Goal: Task Accomplishment & Management: Manage account settings

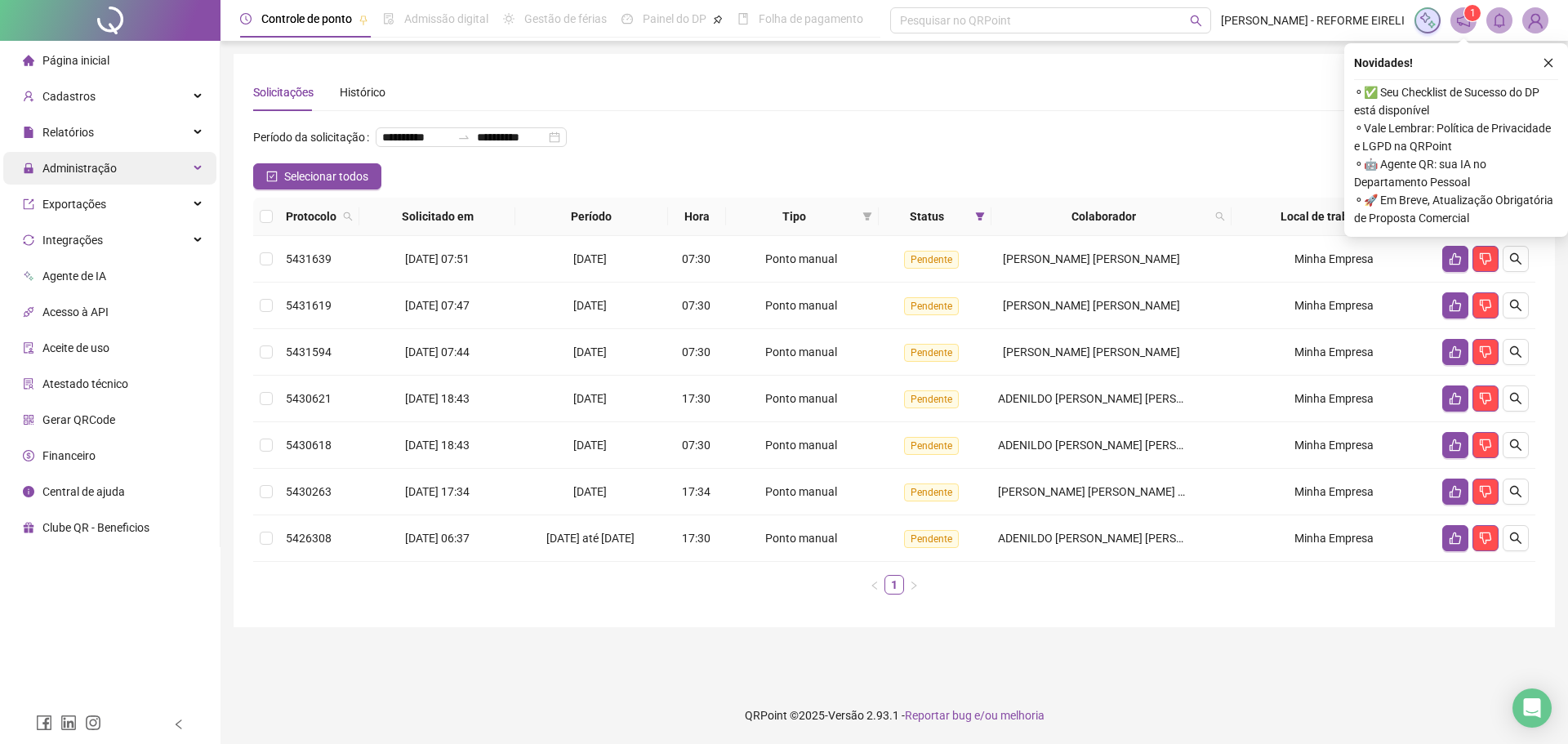
click at [100, 173] on span "Administração" at bounding box center [79, 167] width 74 height 13
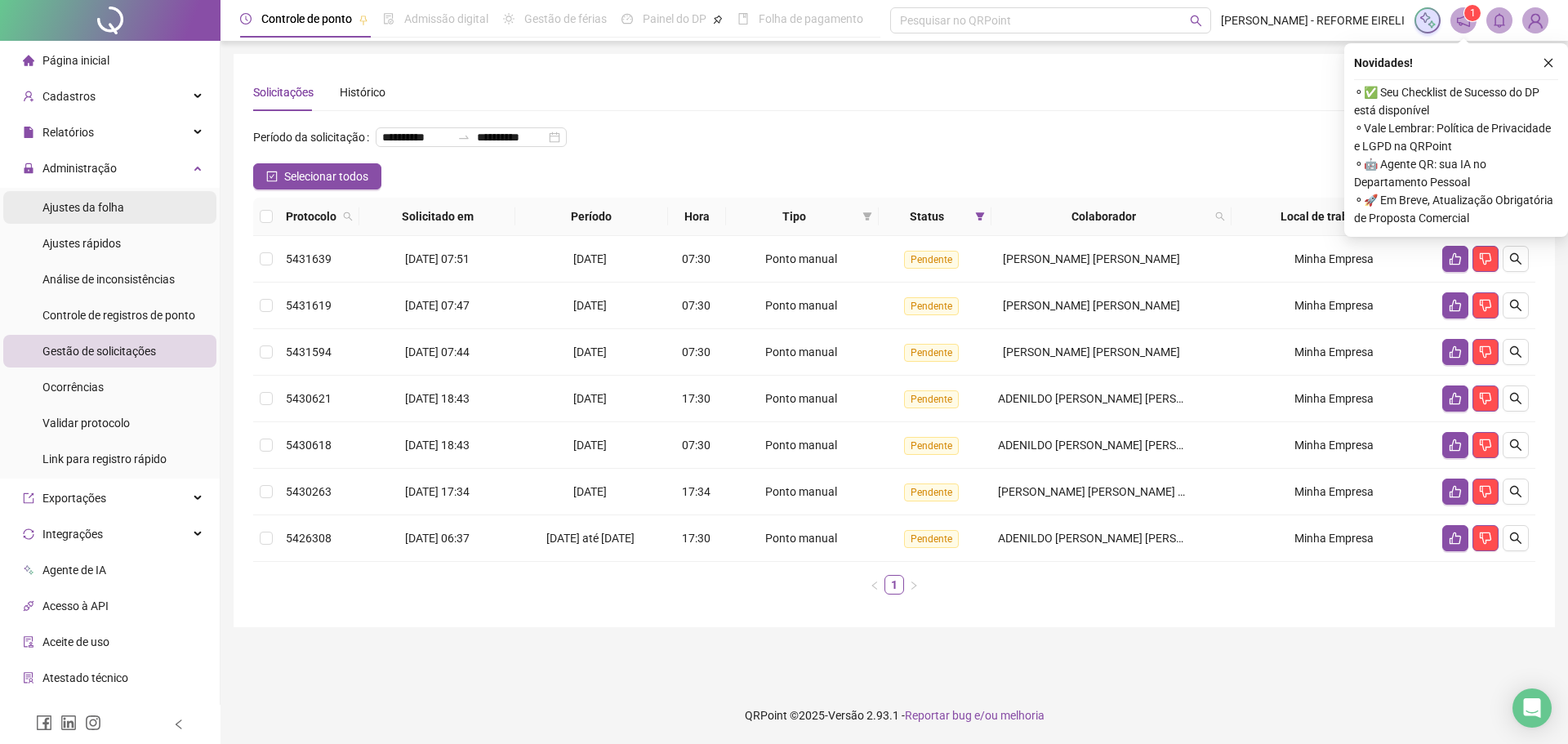
click at [115, 205] on span "Ajustes da folha" at bounding box center [83, 207] width 82 height 13
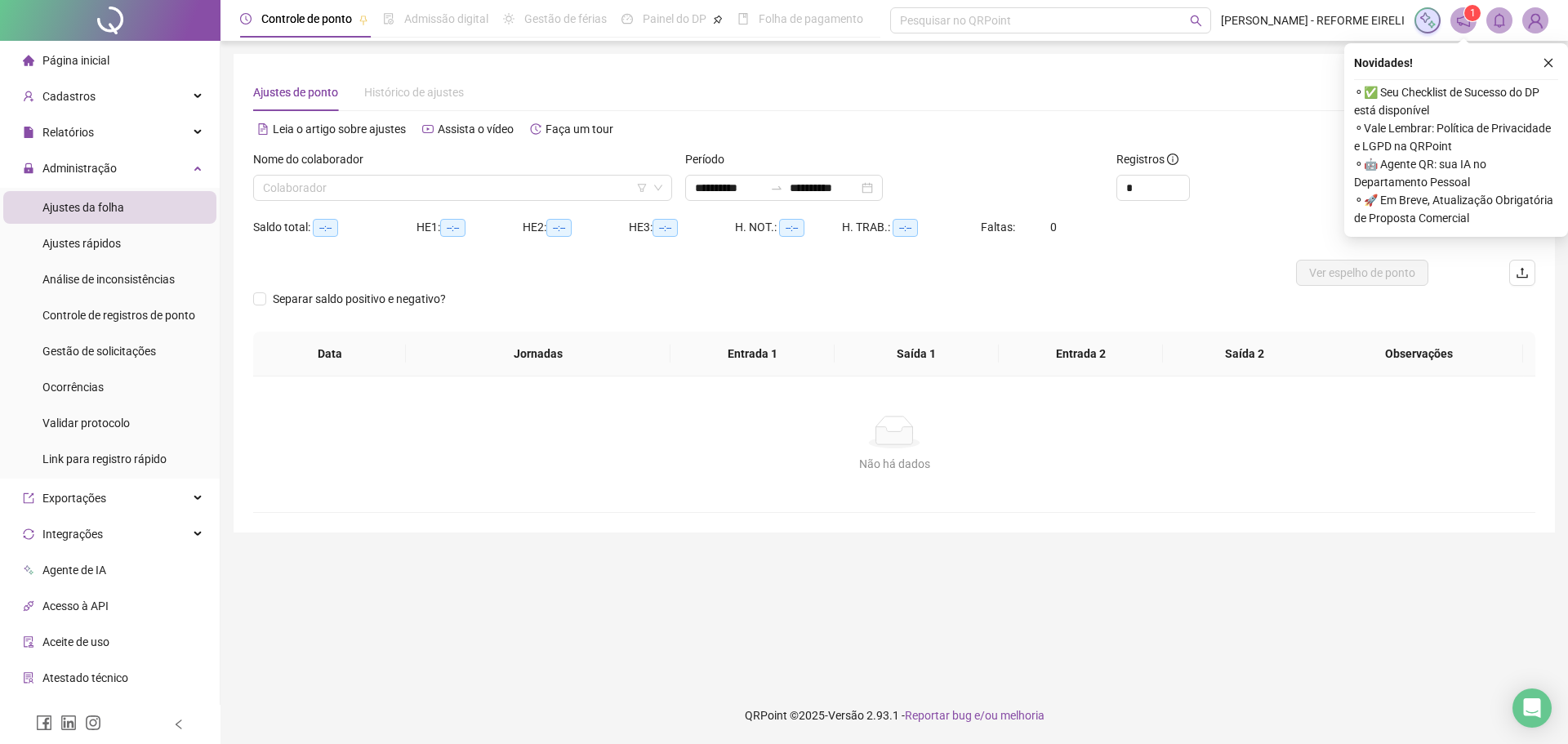
type input "**********"
click at [445, 190] on input "search" at bounding box center [455, 187] width 385 height 24
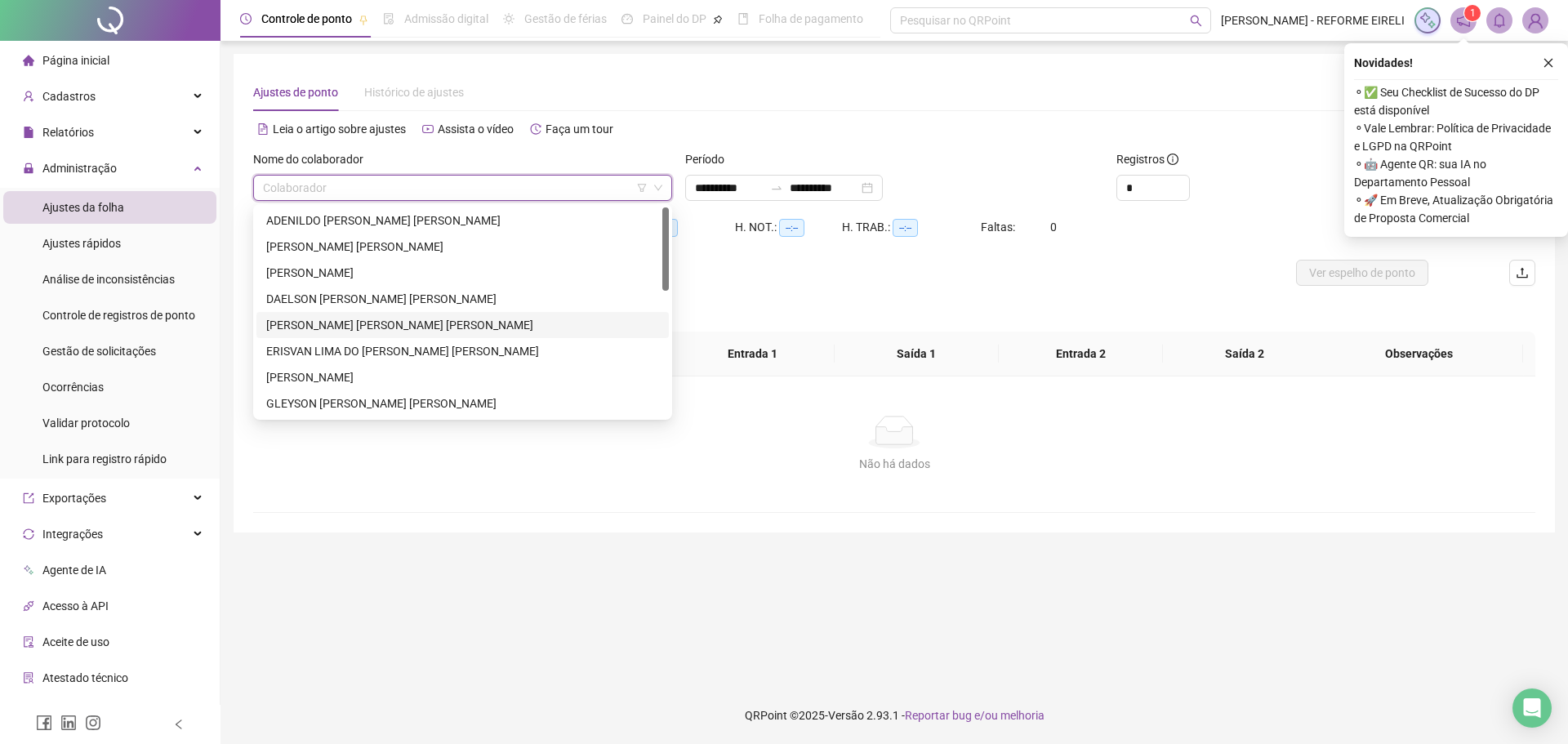
click at [377, 325] on div "[PERSON_NAME] [PERSON_NAME] [PERSON_NAME]" at bounding box center [462, 324] width 393 height 18
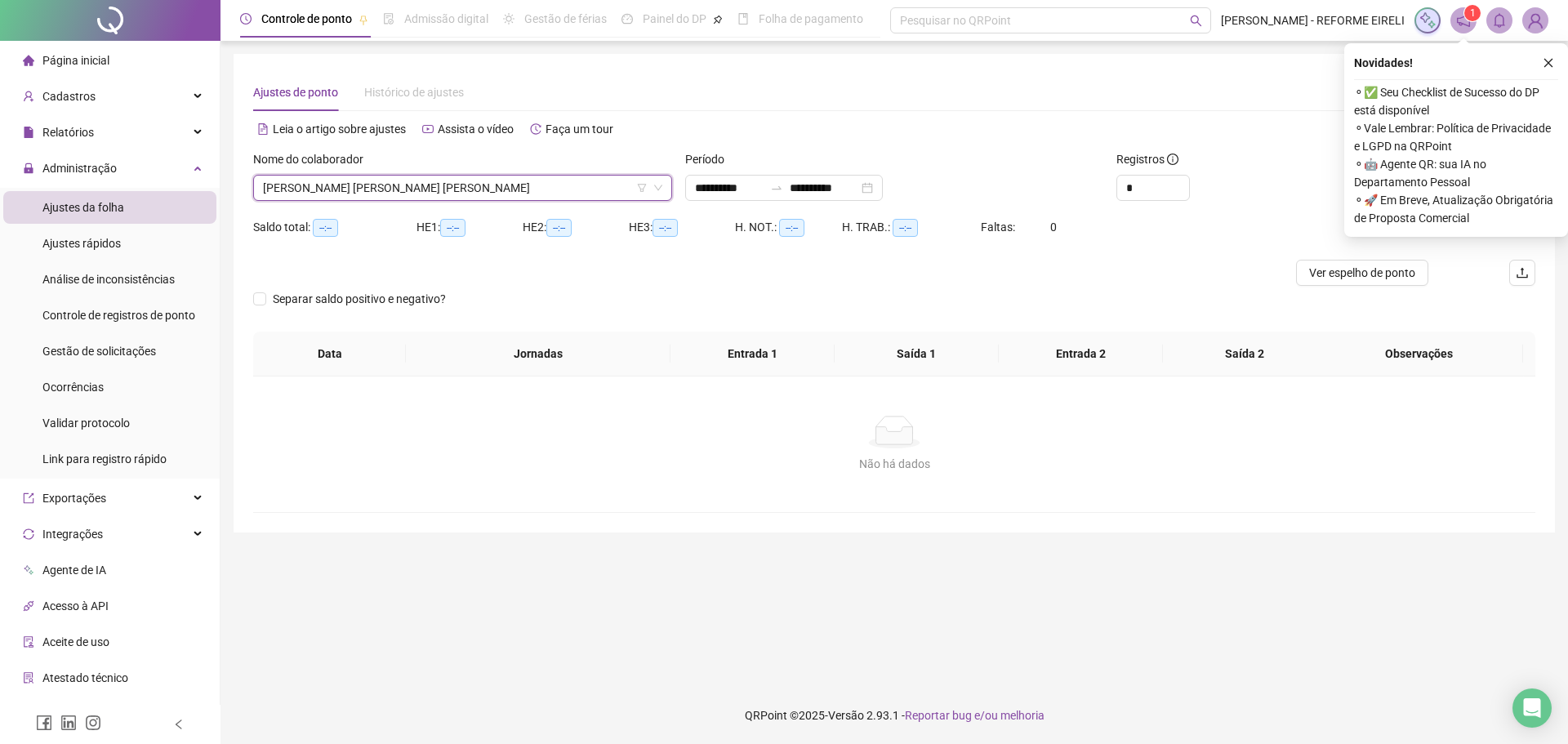
click at [1559, 68] on div "Novidades ! ⚬ ✅ Seu Checklist de Sucesso do DP está disponível ⚬ Vale Lembrar: …" at bounding box center [1456, 139] width 224 height 193
click at [1554, 62] on button "button" at bounding box center [1548, 62] width 19 height 19
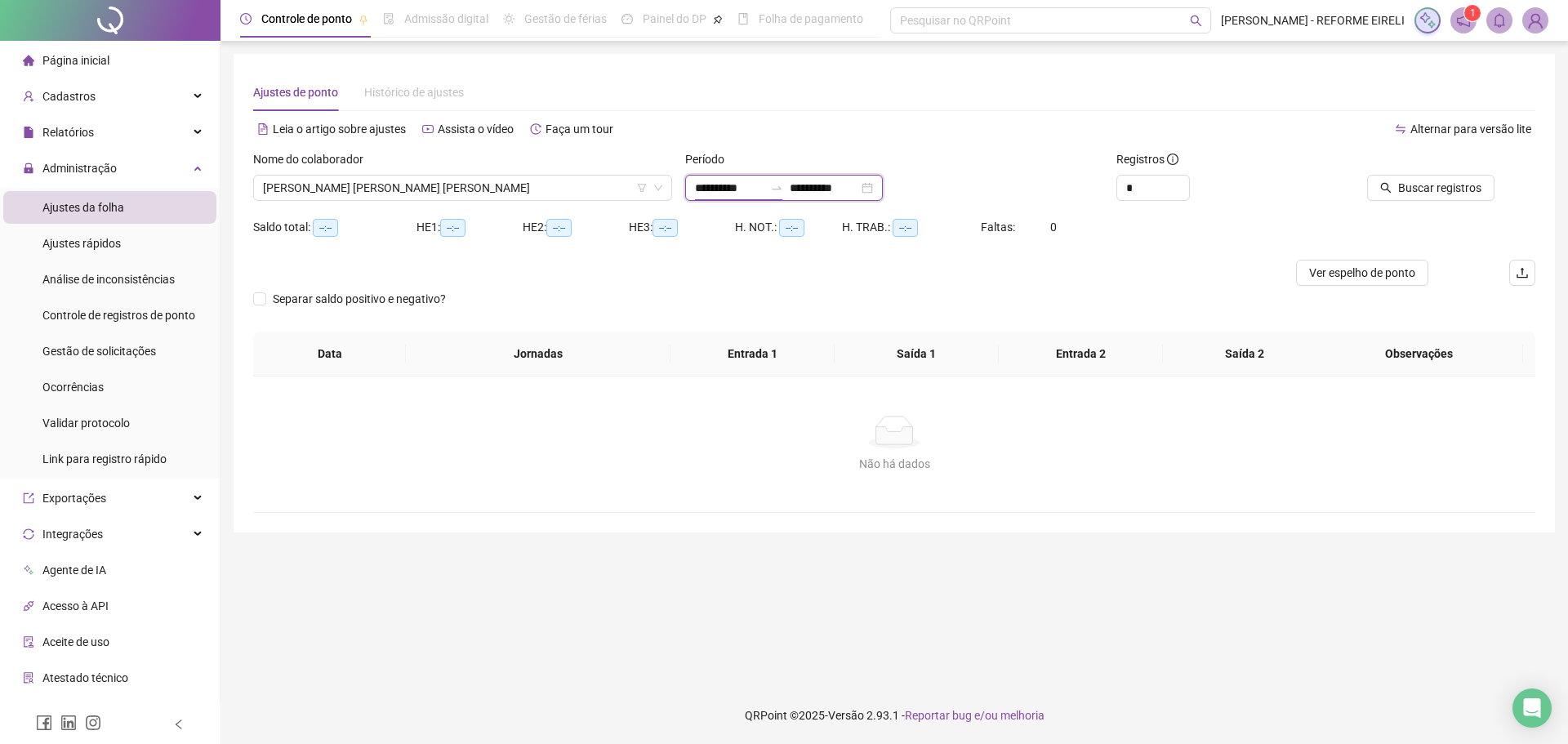
click at [728, 182] on input "**********" at bounding box center [729, 187] width 68 height 18
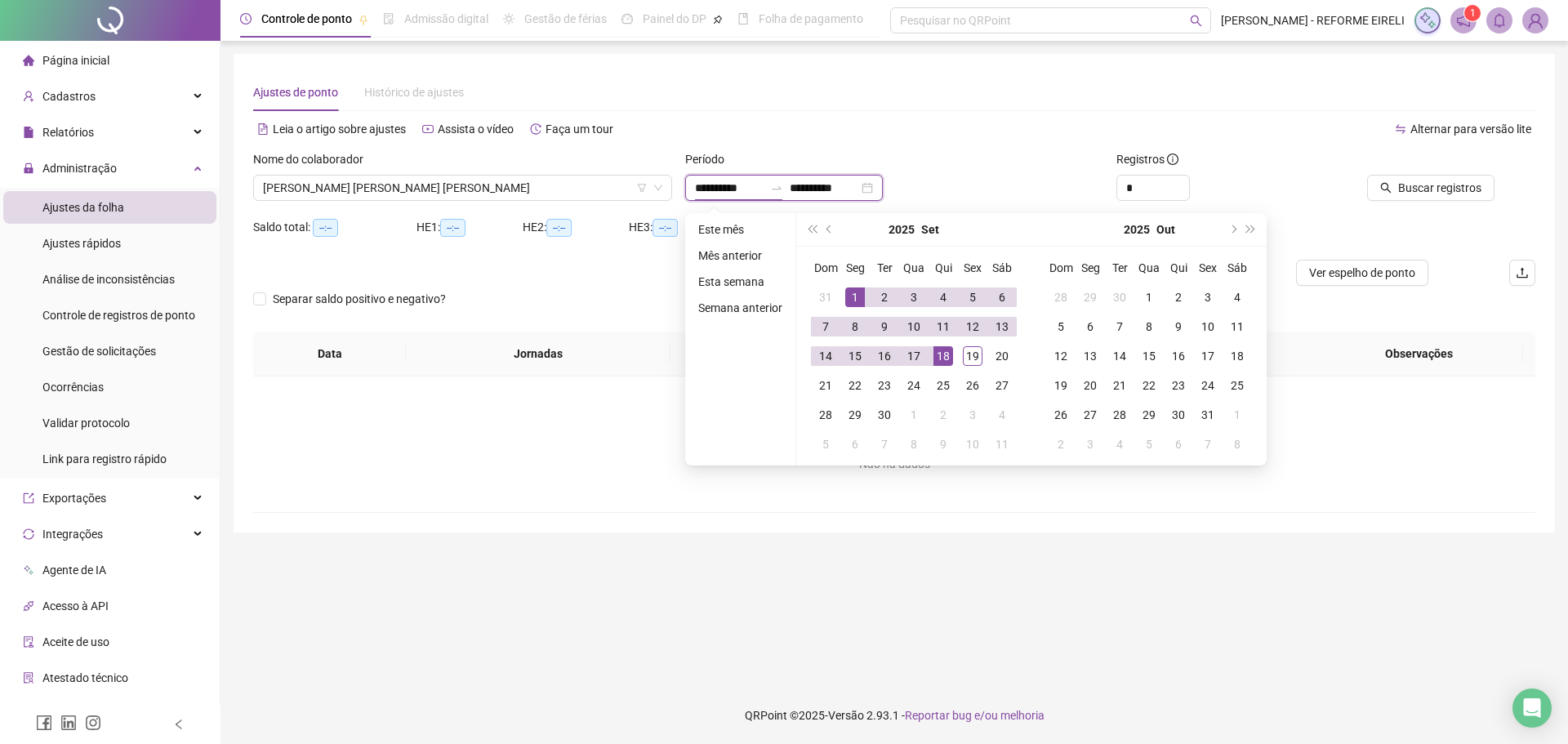
type input "**********"
click at [856, 294] on div "1" at bounding box center [855, 296] width 19 height 19
type input "**********"
click at [968, 363] on div "19" at bounding box center [972, 356] width 19 height 19
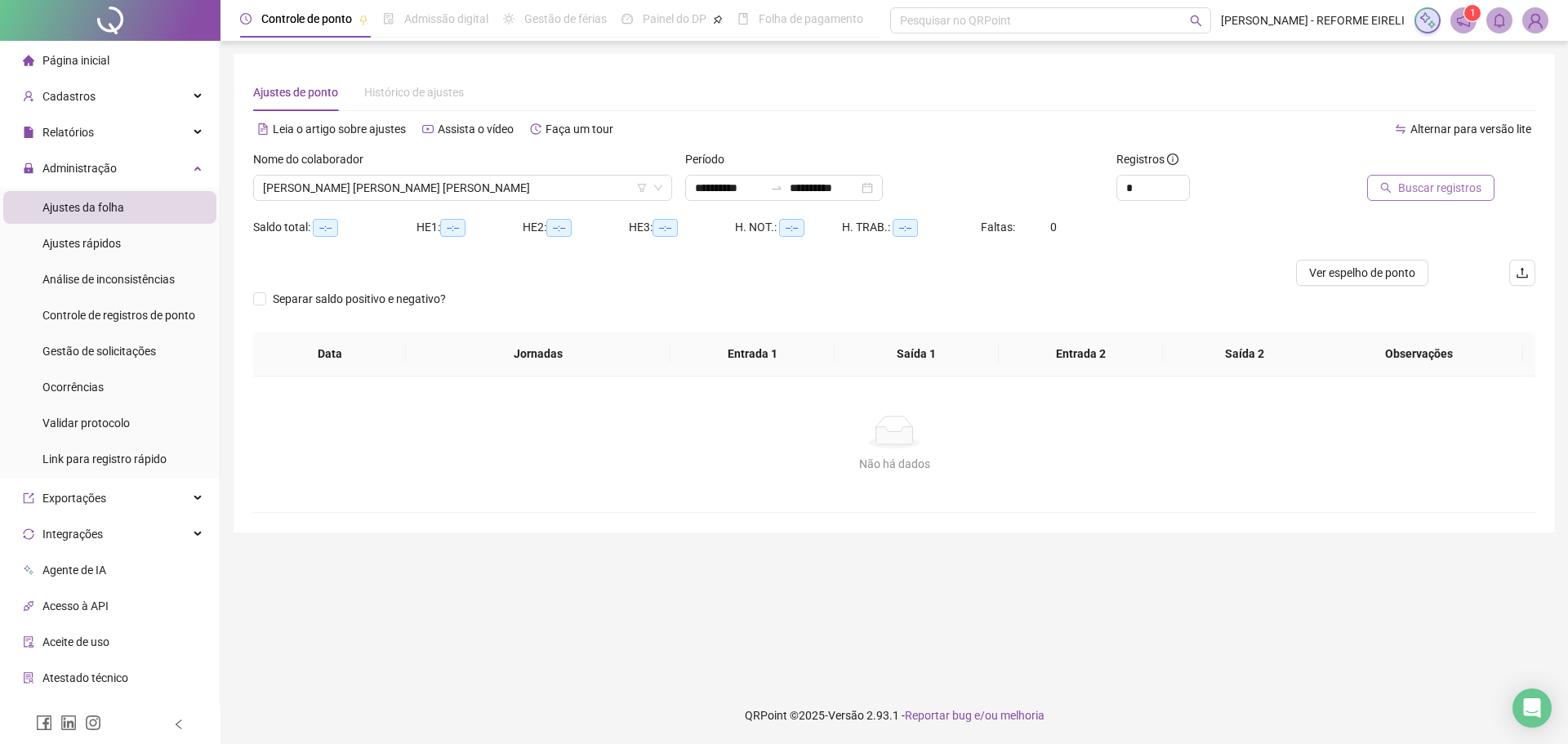
click at [1410, 198] on button "Buscar registros" at bounding box center [1430, 187] width 128 height 26
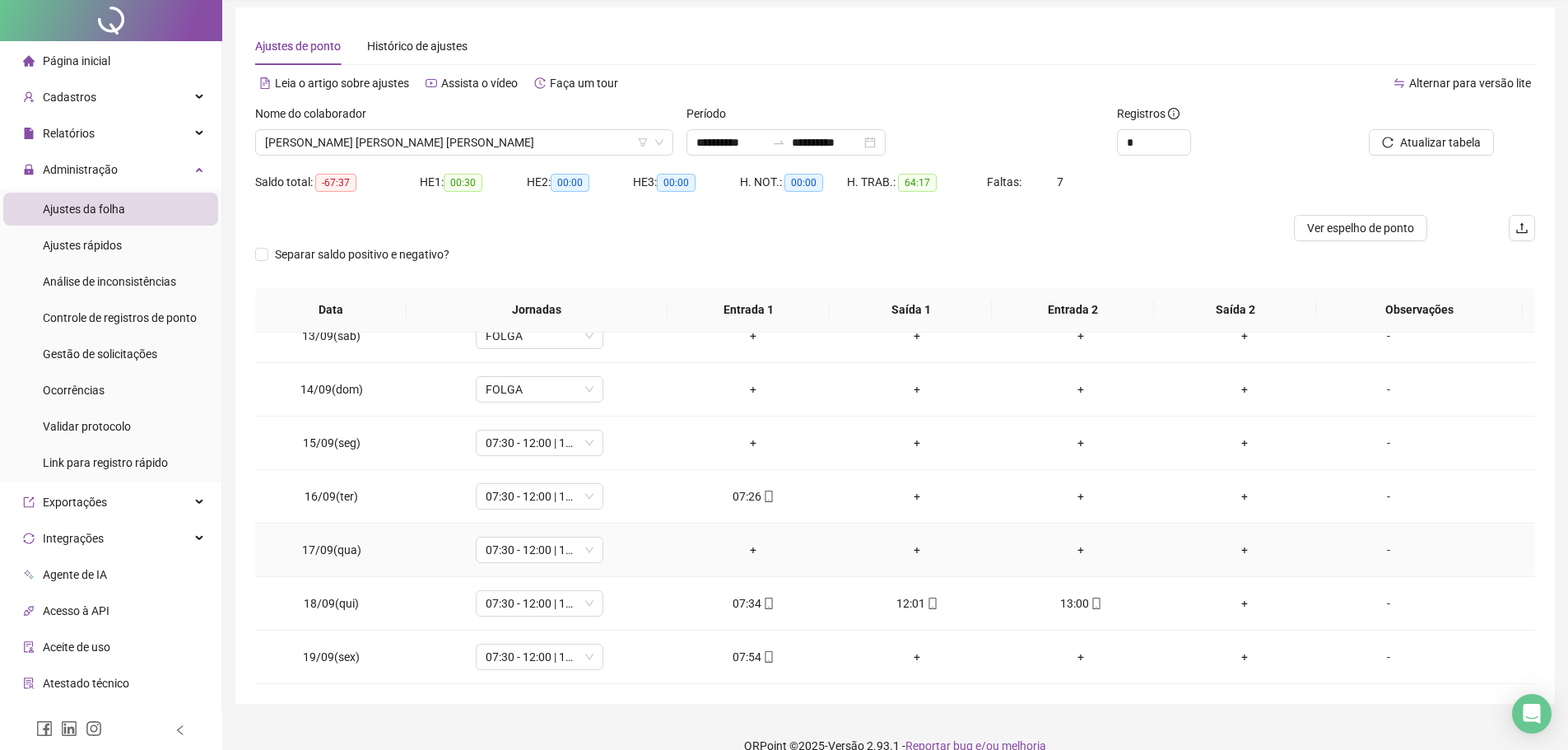
scroll to position [72, 0]
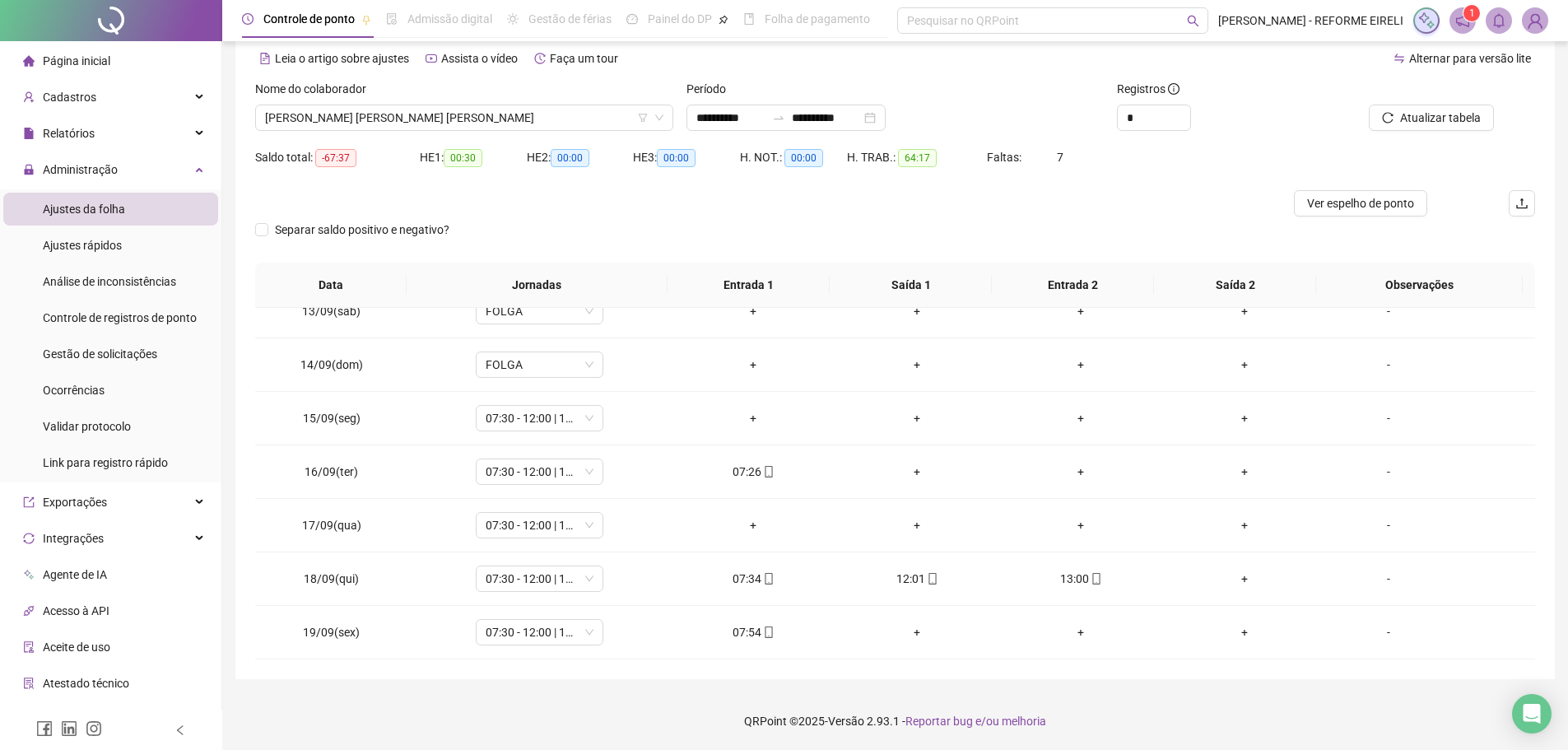
click at [66, 56] on span "Página inicial" at bounding box center [76, 60] width 67 height 13
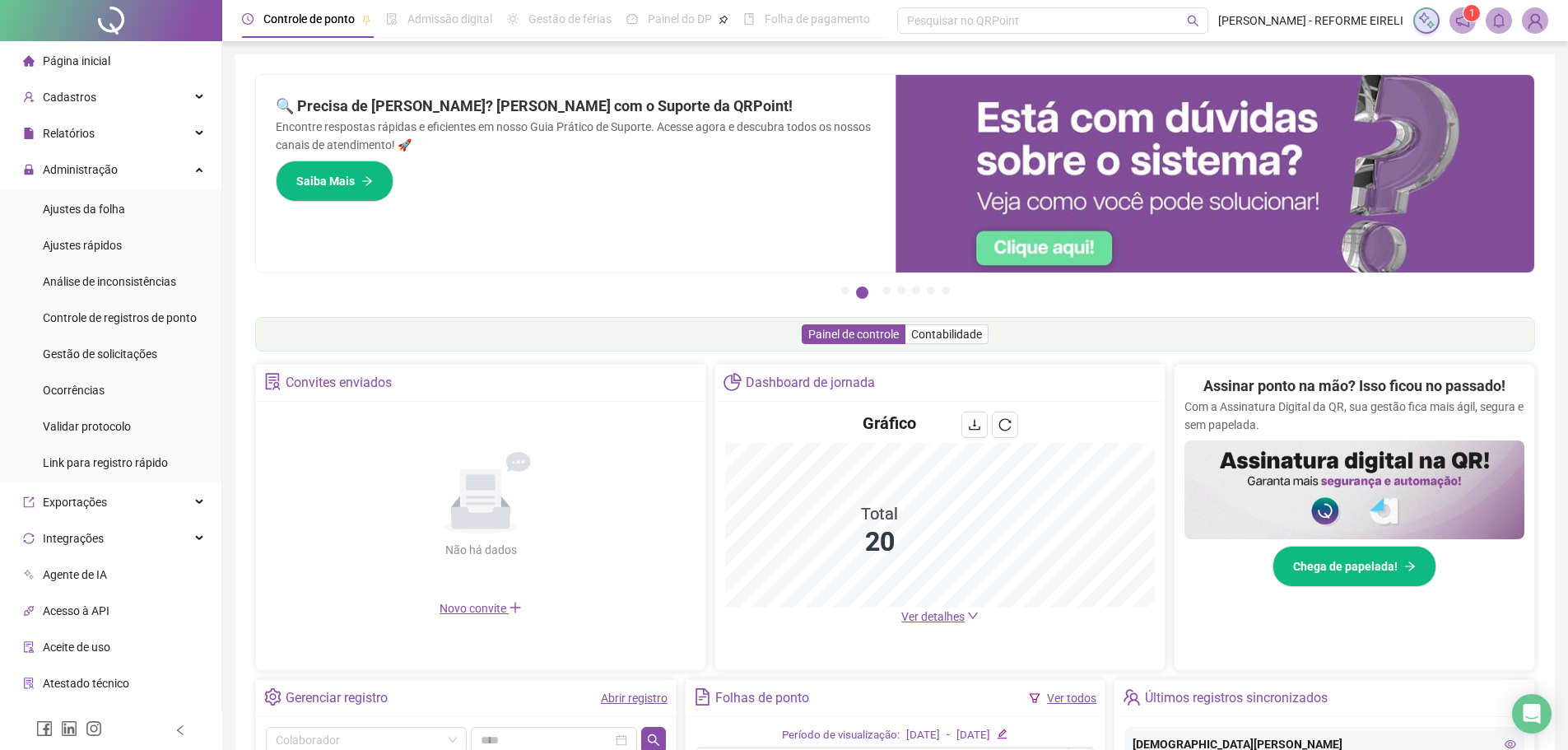
click at [87, 51] on div "Página inicial" at bounding box center [66, 60] width 88 height 33
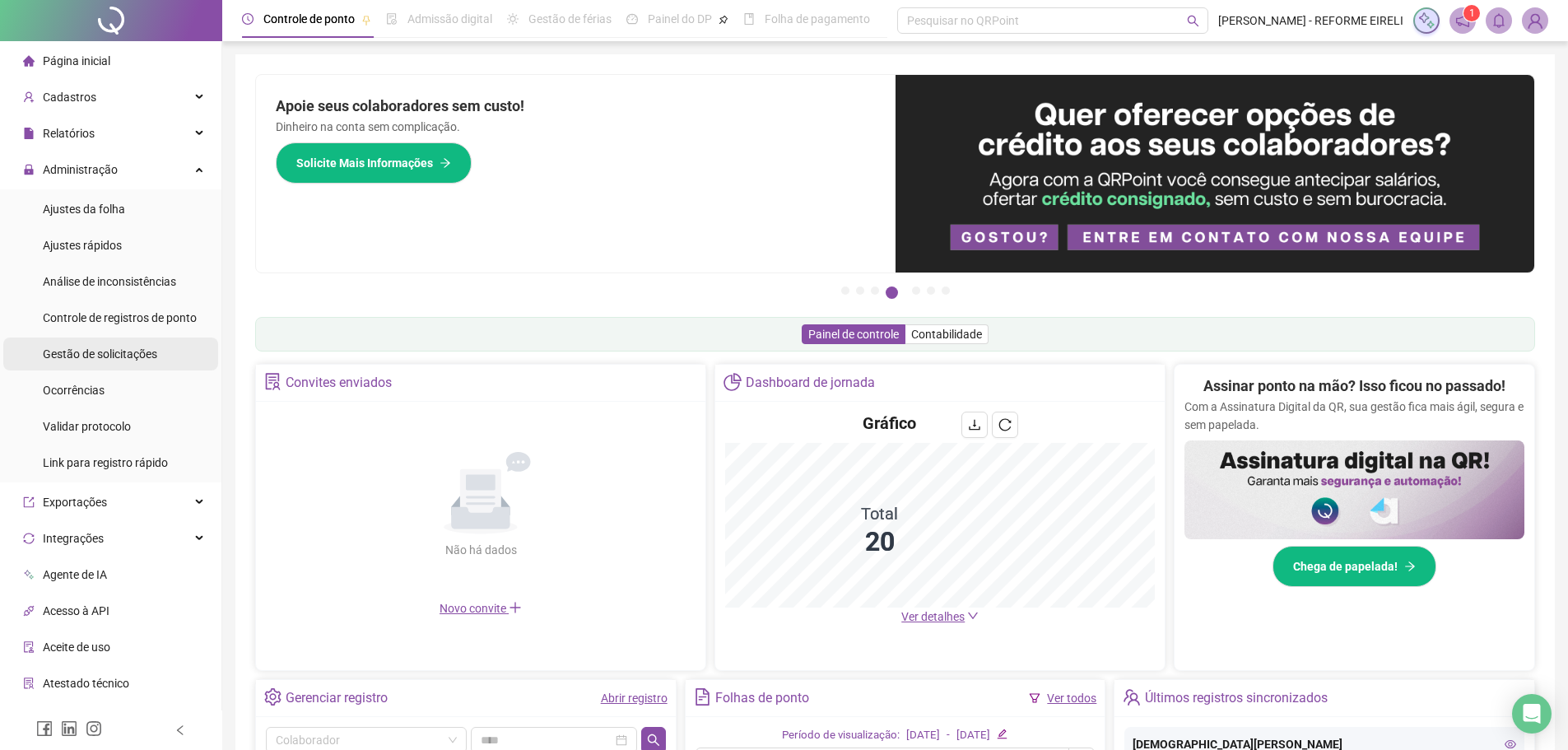
click at [113, 356] on span "Gestão de solicitações" at bounding box center [100, 353] width 114 height 13
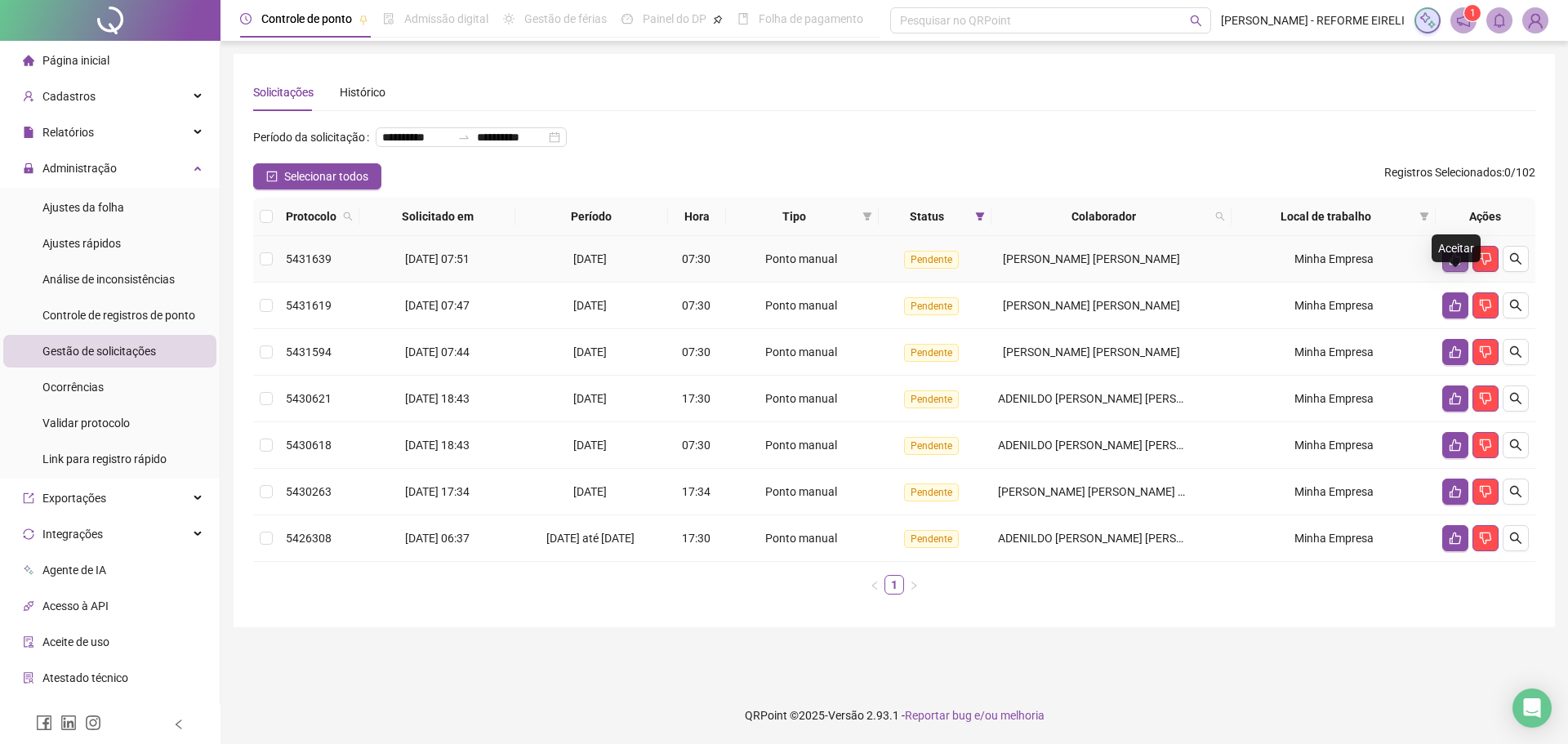
click at [1464, 272] on button "button" at bounding box center [1455, 258] width 26 height 26
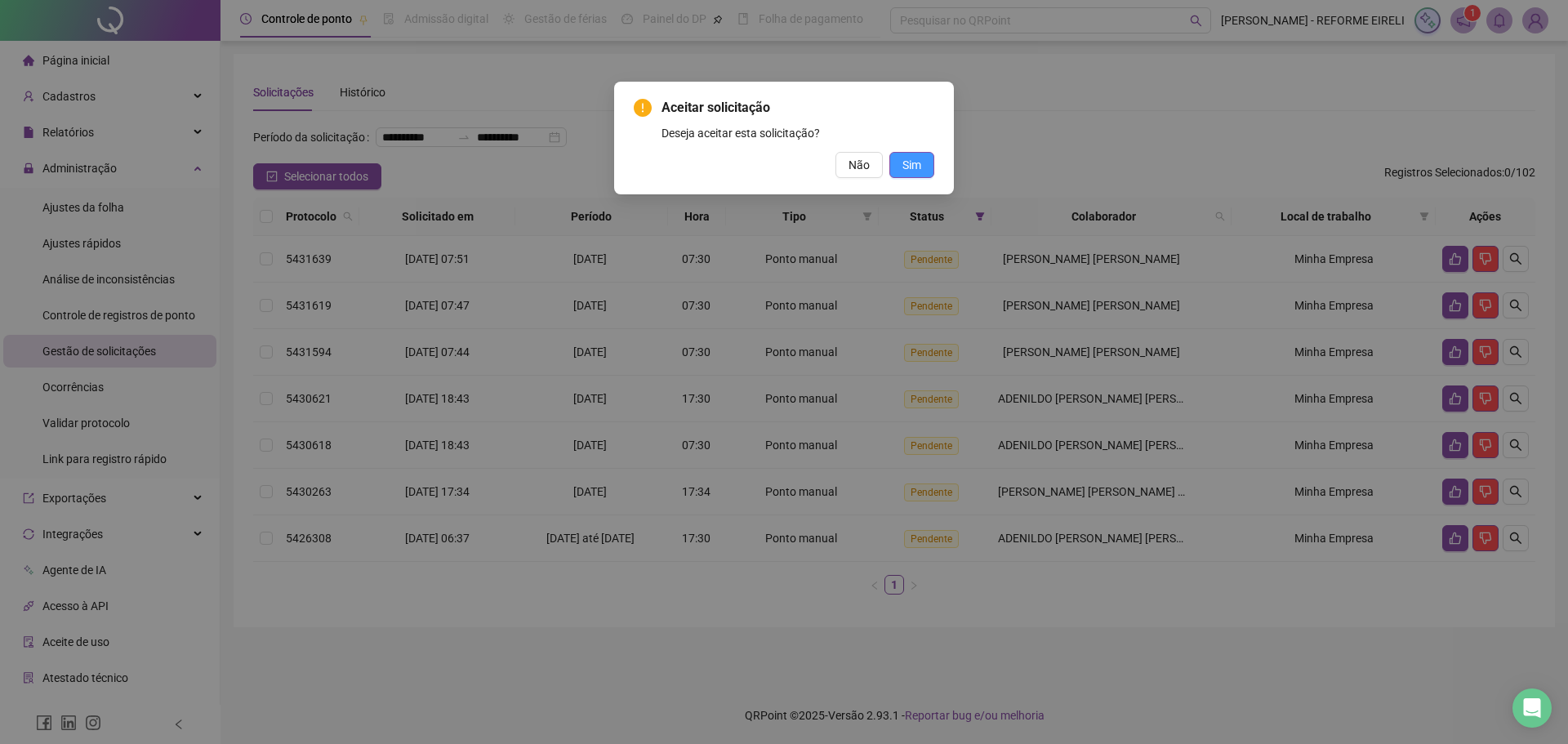
click at [909, 168] on span "Sim" at bounding box center [912, 165] width 19 height 18
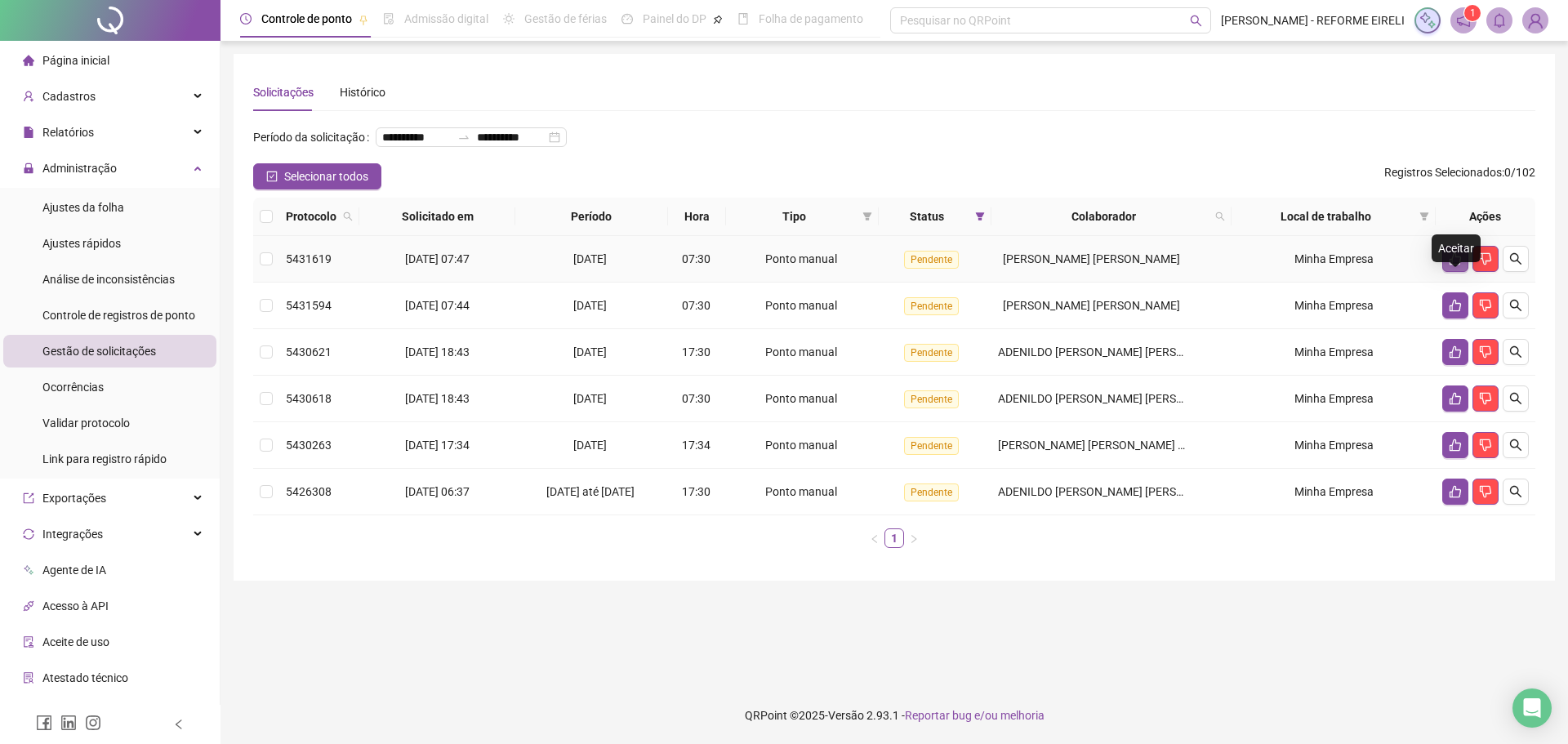
click at [1465, 272] on button "button" at bounding box center [1455, 258] width 26 height 26
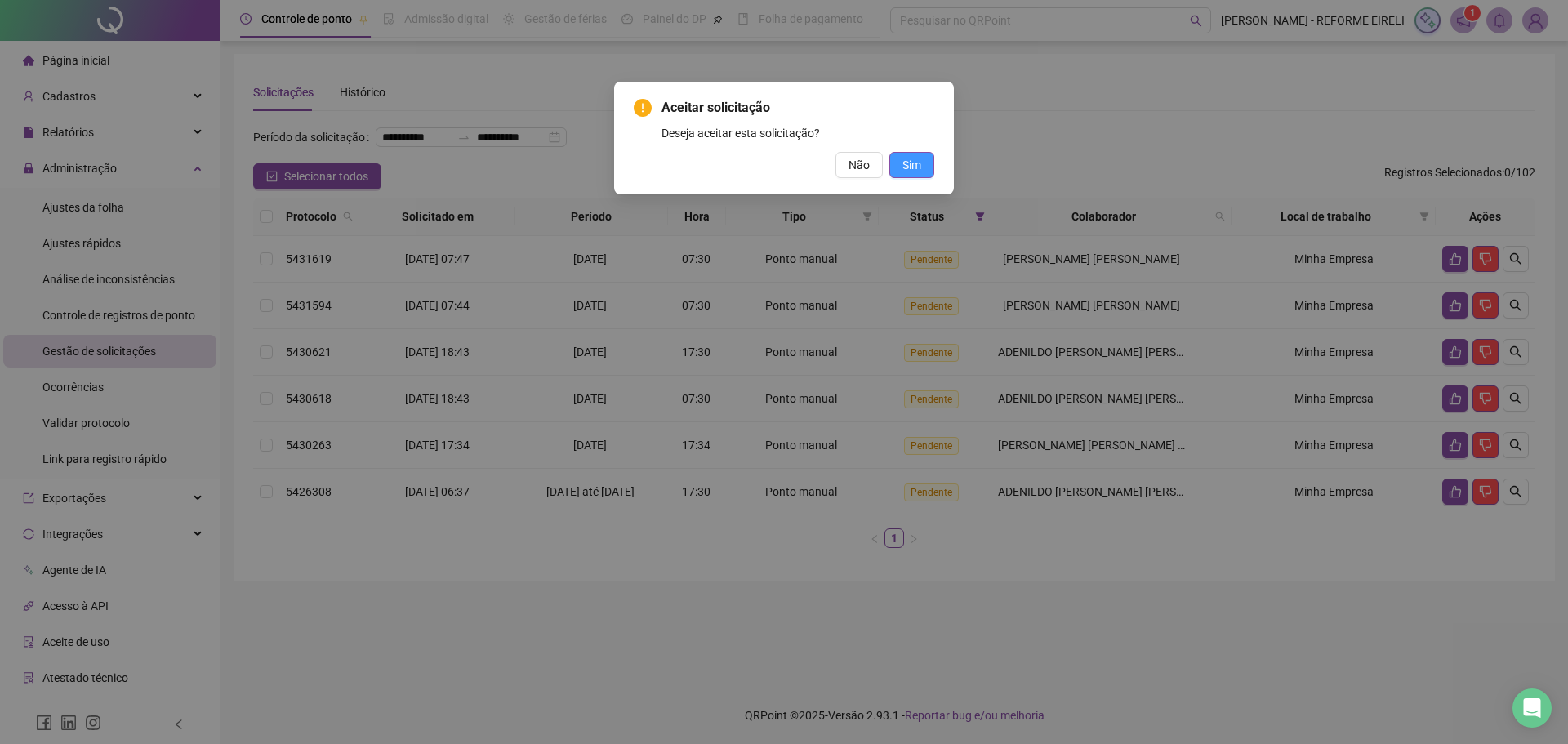
click at [909, 167] on span "Sim" at bounding box center [912, 165] width 19 height 18
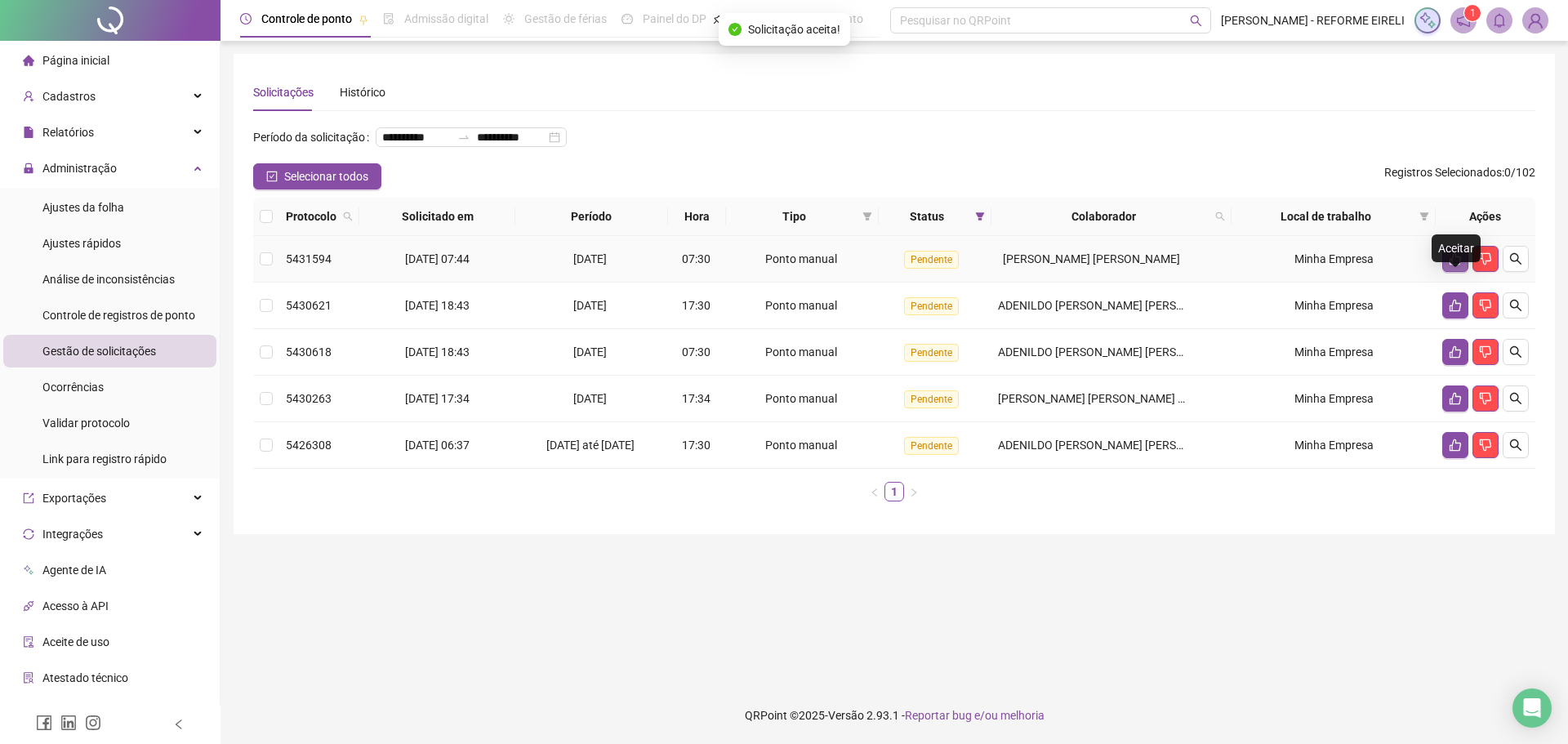
click at [1457, 265] on icon "like" at bounding box center [1455, 258] width 13 height 13
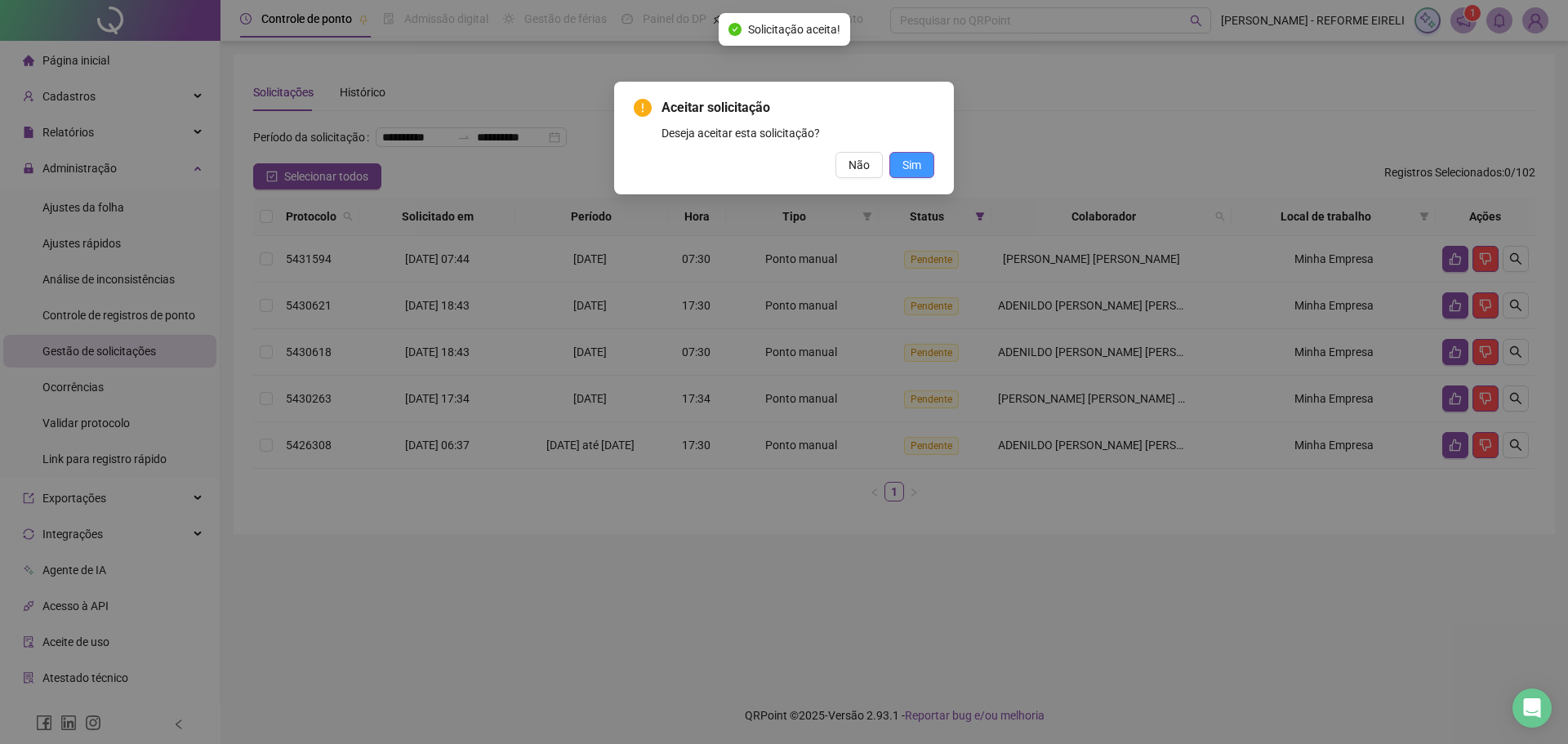
click at [919, 167] on span "Sim" at bounding box center [912, 165] width 19 height 18
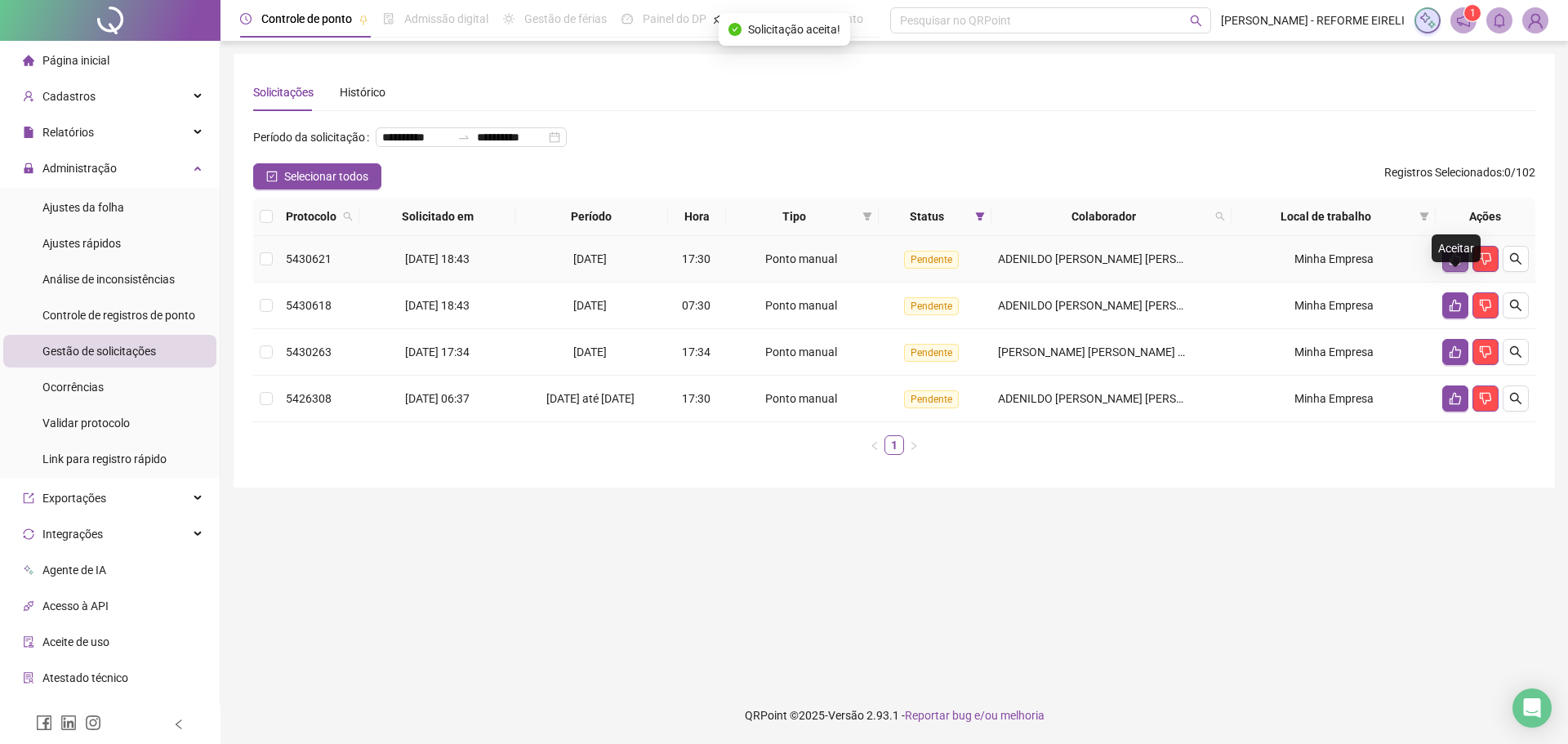
click at [1450, 265] on icon "like" at bounding box center [1455, 258] width 13 height 13
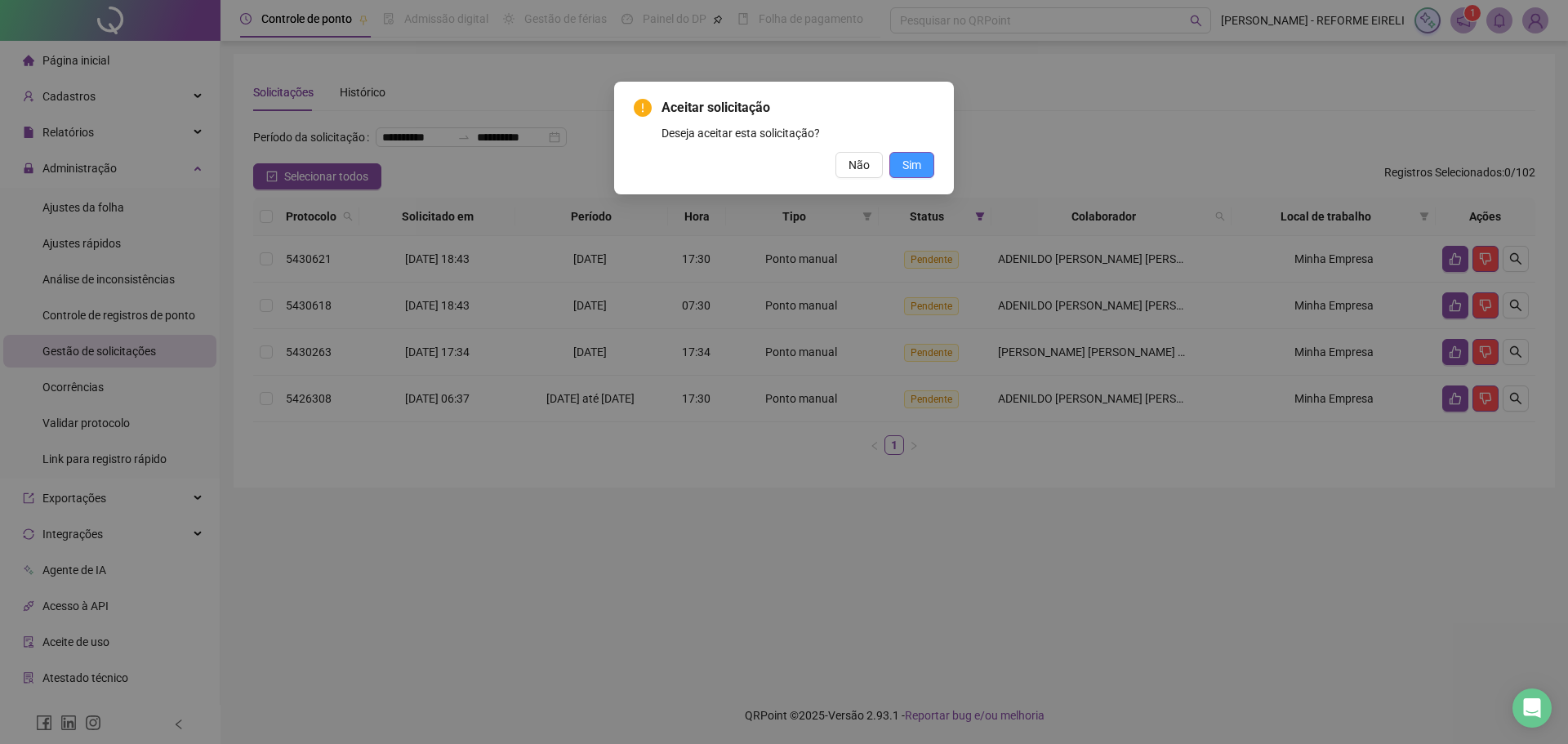
click at [924, 168] on button "Sim" at bounding box center [911, 165] width 45 height 26
click at [928, 163] on div "Aceitar solicitação Deseja aceitar esta solicitação? Não Sim" at bounding box center [784, 372] width 1568 height 744
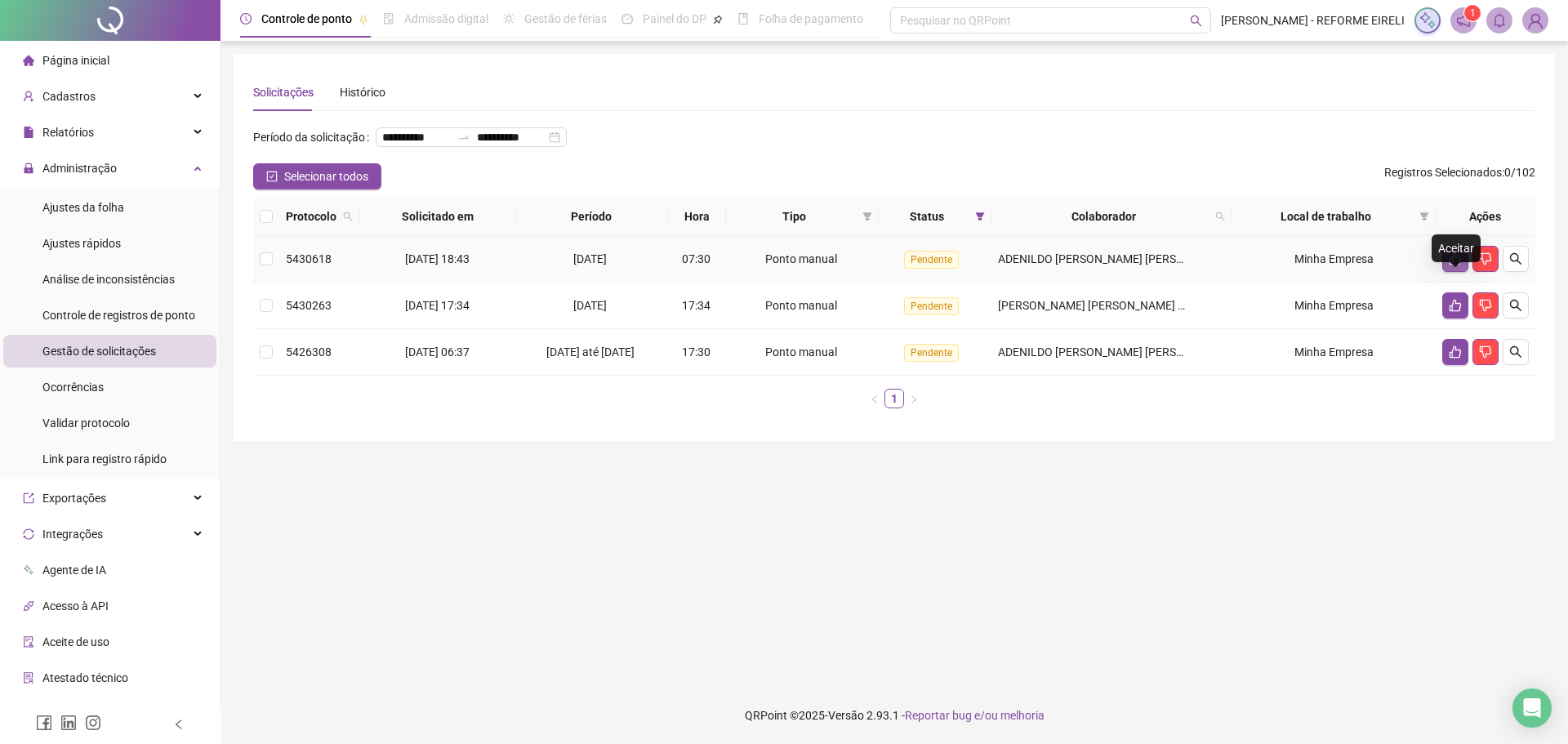
click at [1455, 265] on icon "like" at bounding box center [1455, 258] width 13 height 13
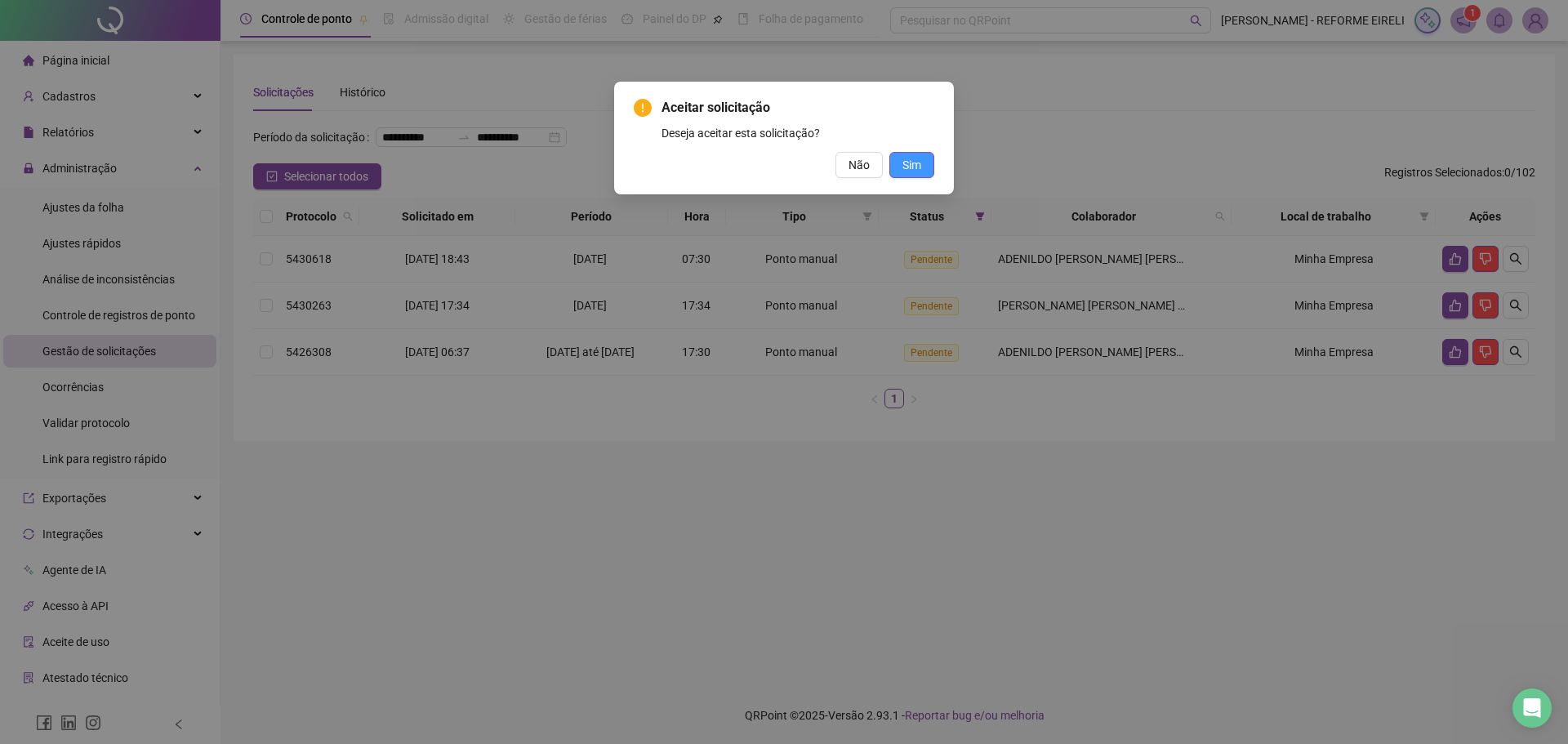
click at [929, 166] on button "Sim" at bounding box center [911, 165] width 45 height 26
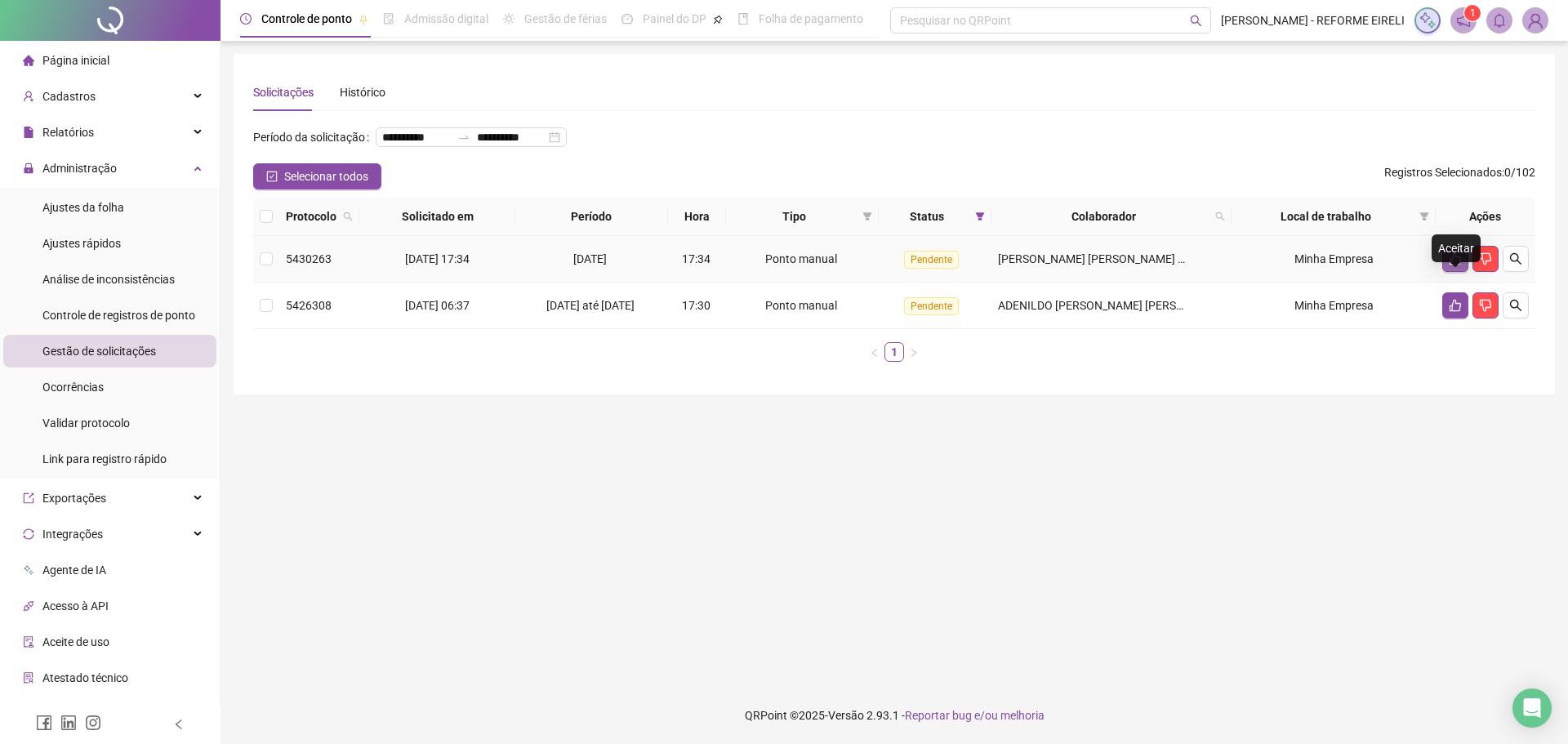
click at [1450, 265] on icon "like" at bounding box center [1455, 258] width 13 height 13
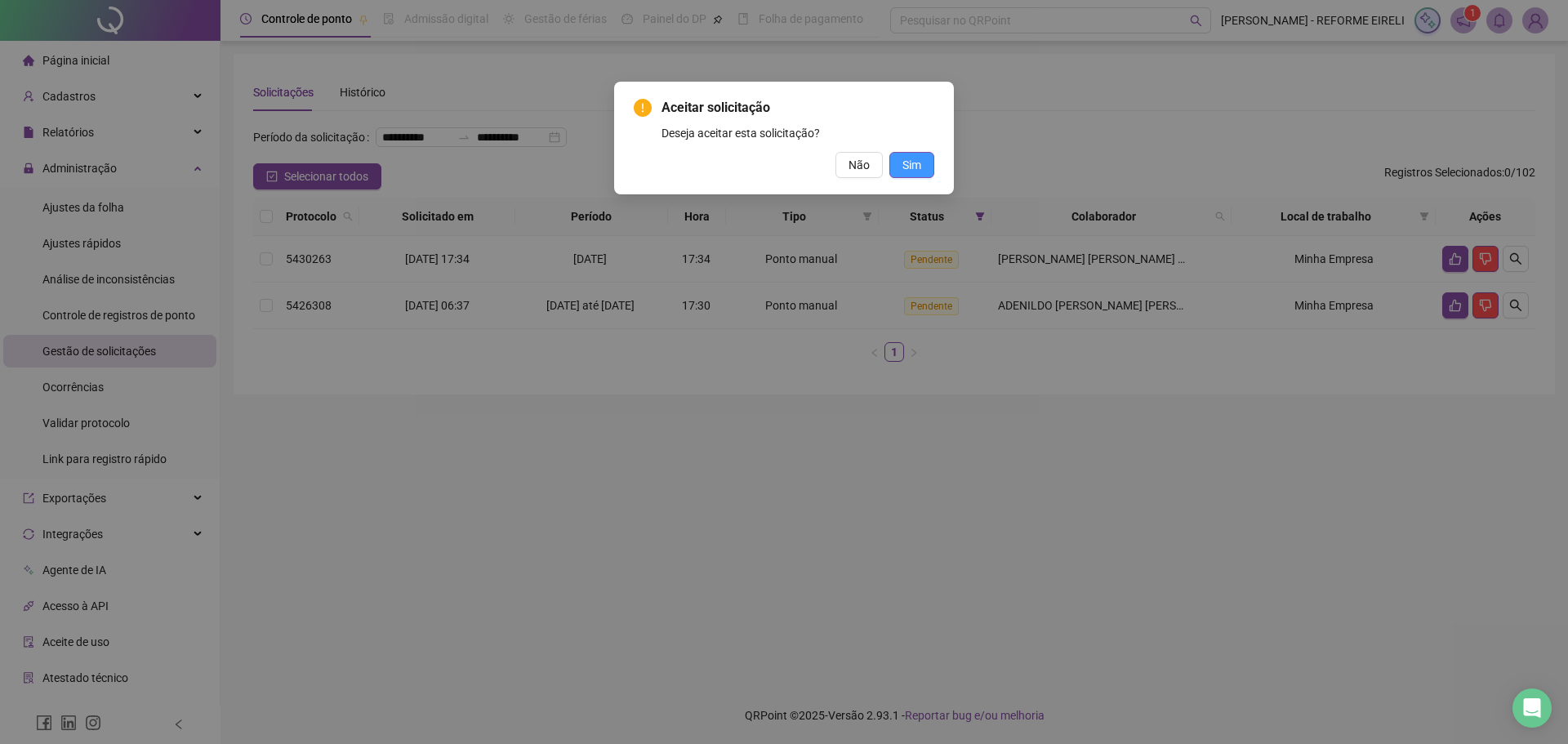
click at [921, 170] on button "Sim" at bounding box center [911, 165] width 45 height 26
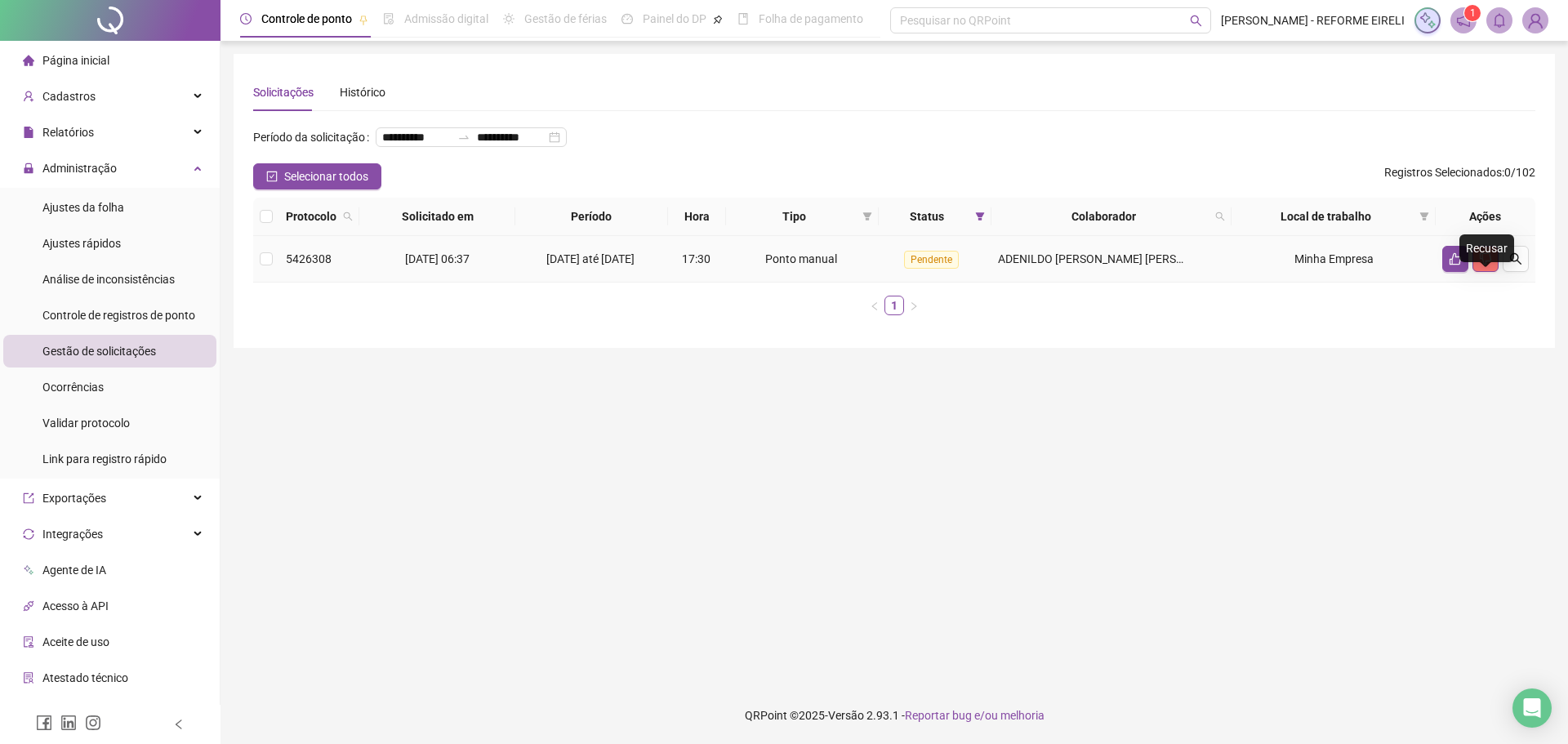
click at [1485, 265] on icon "dislike" at bounding box center [1485, 259] width 12 height 13
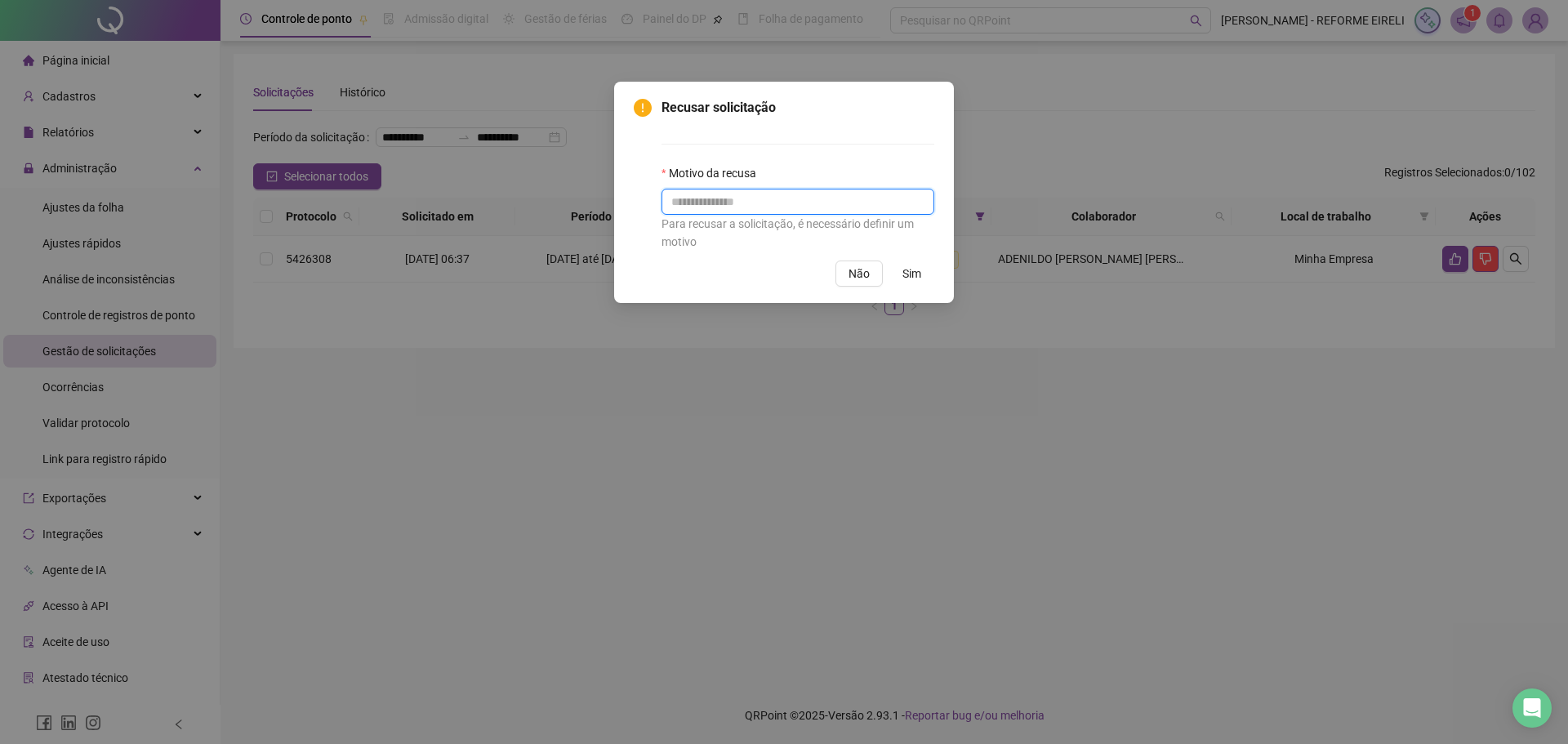
click at [848, 202] on input "text" at bounding box center [797, 201] width 273 height 26
type input "**********"
click at [906, 280] on span "Sim" at bounding box center [912, 273] width 19 height 18
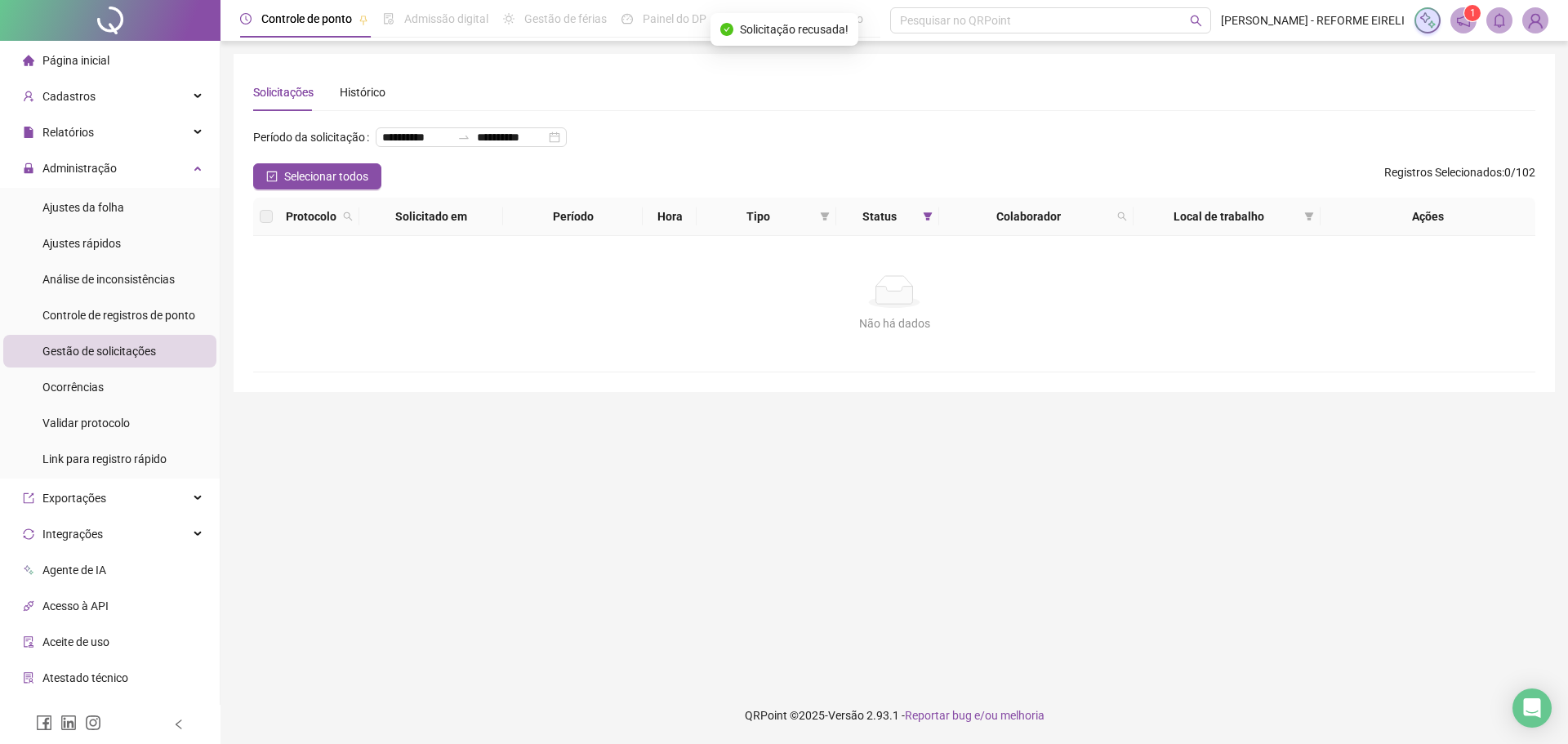
click at [76, 64] on span "Página inicial" at bounding box center [75, 60] width 67 height 13
